Goal: Unclear

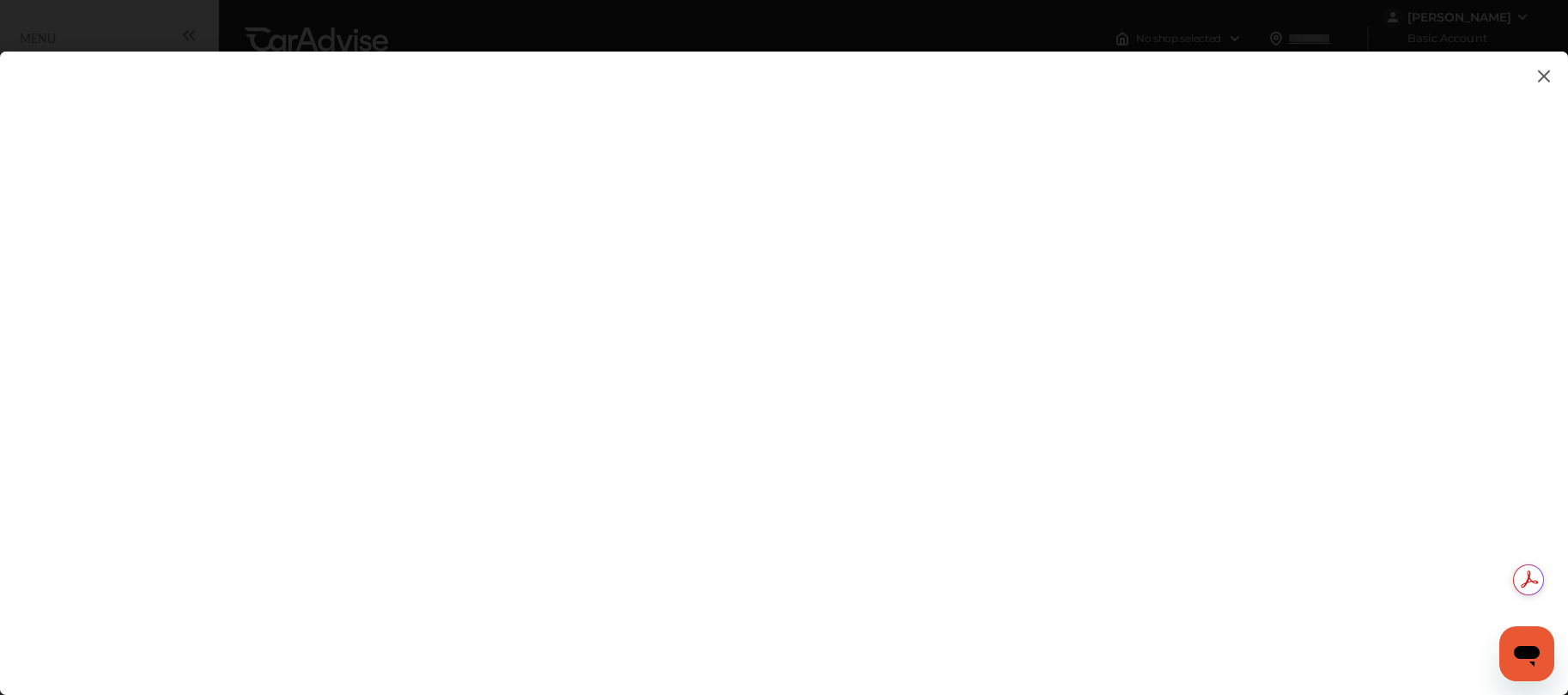
click at [1396, 358] on flutter-view at bounding box center [784, 355] width 1568 height 609
click at [737, 156] on flutter-view at bounding box center [784, 355] width 1568 height 609
